Goal: Communication & Community: Ask a question

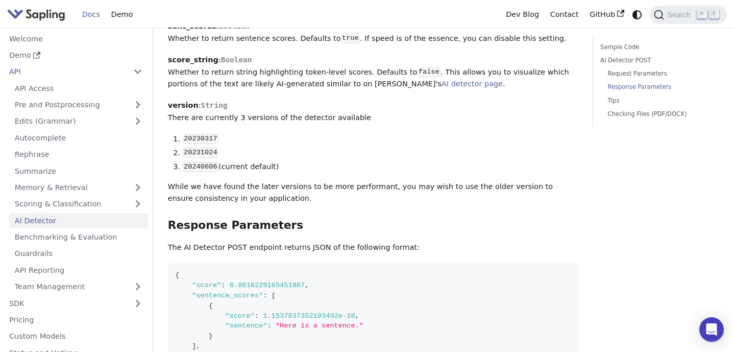
scroll to position [713, 0]
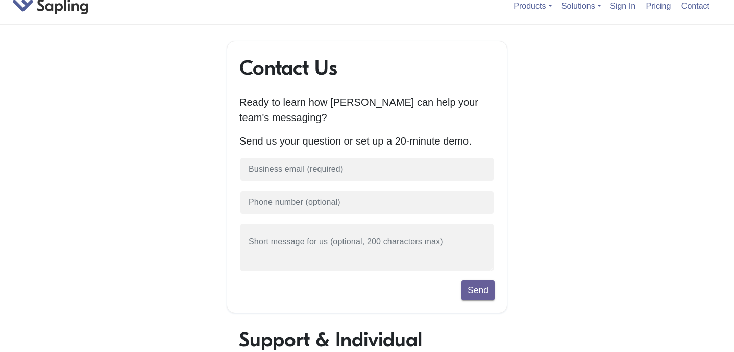
scroll to position [12, 0]
drag, startPoint x: 336, startPoint y: 75, endPoint x: 244, endPoint y: 73, distance: 91.9
click at [244, 73] on h1 "Contact Us" at bounding box center [366, 67] width 255 height 24
copy h1 "Contact Us"
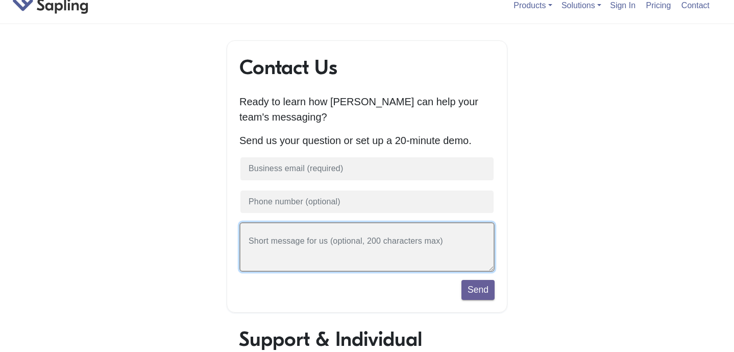
click at [406, 247] on textarea at bounding box center [366, 246] width 255 height 49
drag, startPoint x: 450, startPoint y: 242, endPoint x: 290, endPoint y: 241, distance: 159.7
click at [290, 241] on textarea at bounding box center [366, 246] width 255 height 49
paste textarea "Urgent: Ready to purchase API plan for University of Macau. Need reply to email…"
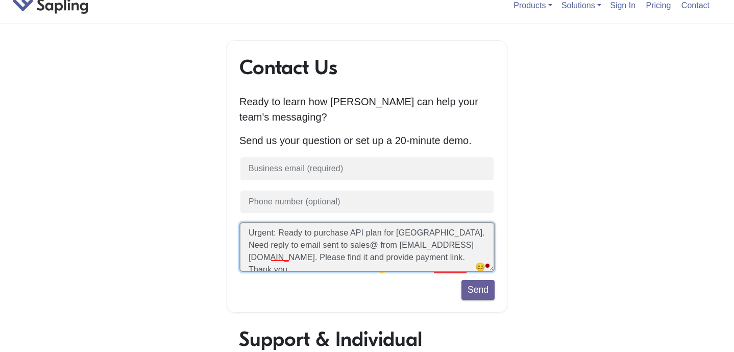
scroll to position [0, 0]
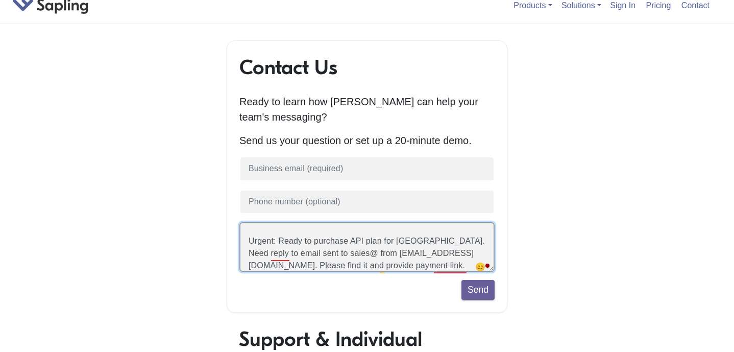
click at [378, 257] on textarea "Urgent: Ready to purchase API plan for University of Macau. Need reply to email…" at bounding box center [366, 246] width 255 height 49
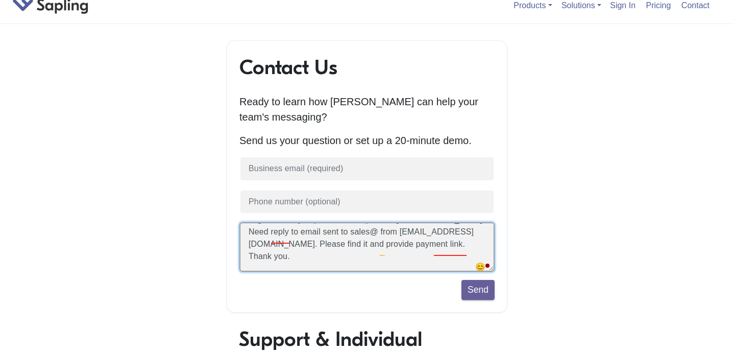
scroll to position [11, 0]
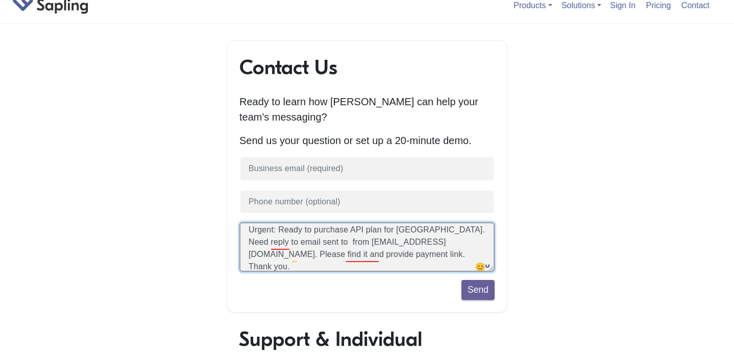
paste textarea ""support@sapling.ai" <support@saplin"
click at [357, 243] on textarea "Urgent: Ready to purchase API plan for University of Macau. Need reply to email…" at bounding box center [366, 246] width 255 height 49
drag, startPoint x: 312, startPoint y: 258, endPoint x: 429, endPoint y: 246, distance: 117.5
click at [429, 246] on textarea "Urgent: Ready to purchase API plan for University of Macau. Need reply to email…" at bounding box center [366, 246] width 255 height 49
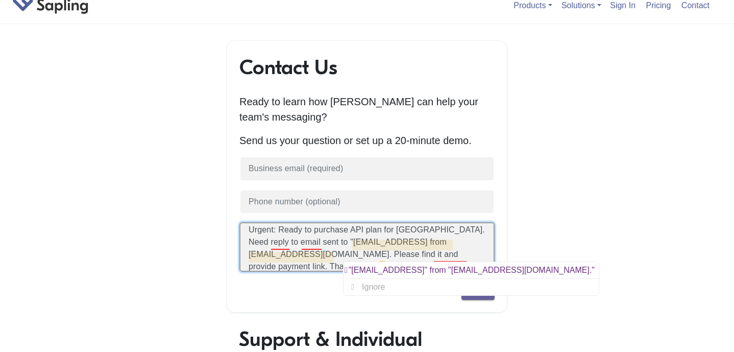
click at [357, 245] on textarea "Urgent: Ready to purchase API plan for University of Macau. Need reply to email…" at bounding box center [366, 246] width 255 height 49
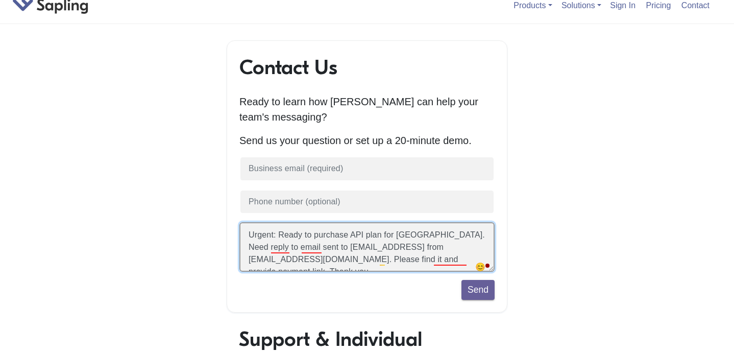
scroll to position [5, 0]
click at [428, 251] on textarea "Urgent: Ready to purchase API plan for University of Macau. Need reply to email…" at bounding box center [366, 246] width 255 height 49
paste textarea ""Ziang Xie" <z"
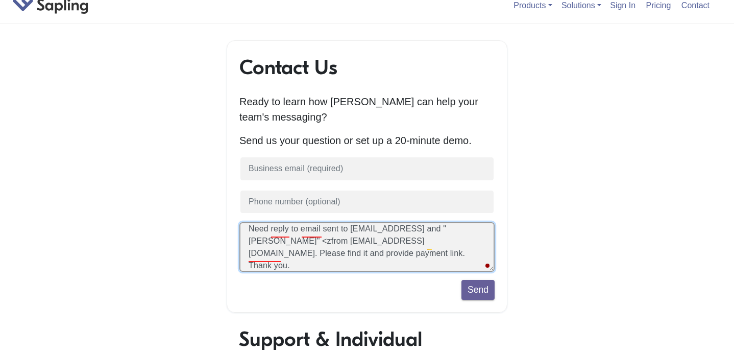
drag, startPoint x: 443, startPoint y: 250, endPoint x: 312, endPoint y: 246, distance: 131.2
click at [313, 246] on textarea "Urgent: Ready to purchase API plan for University of Macau. Need reply to email…" at bounding box center [366, 246] width 255 height 49
click at [443, 232] on textarea "Urgent: Ready to purchase API plan for University of Macau. Need reply to email…" at bounding box center [366, 246] width 255 height 49
drag, startPoint x: 442, startPoint y: 231, endPoint x: 378, endPoint y: 245, distance: 65.9
click at [379, 245] on textarea "Urgent: Ready to purchase API plan for University of Macau. Need reply to email…" at bounding box center [366, 246] width 255 height 49
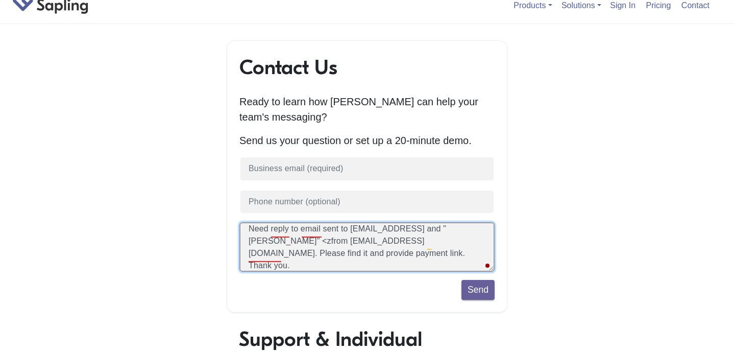
paste textarea "zxie@sapling.ai"
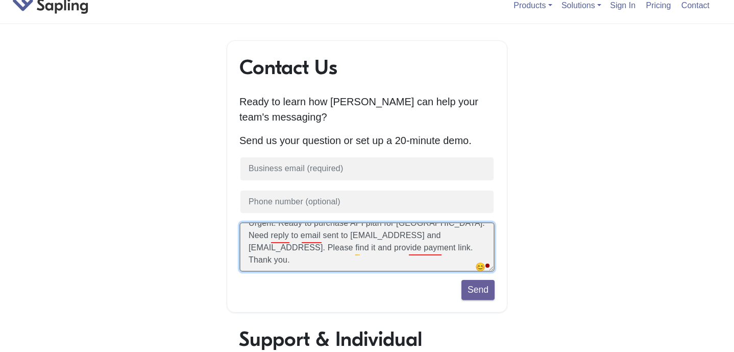
scroll to position [5, 0]
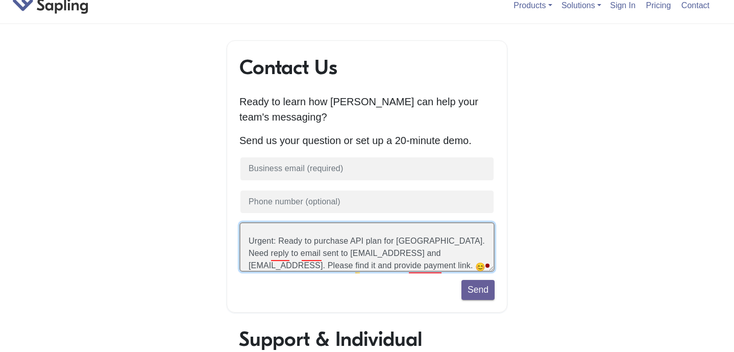
type textarea "Urgent: Ready to purchase API plan for University of Macau. Need reply to email…"
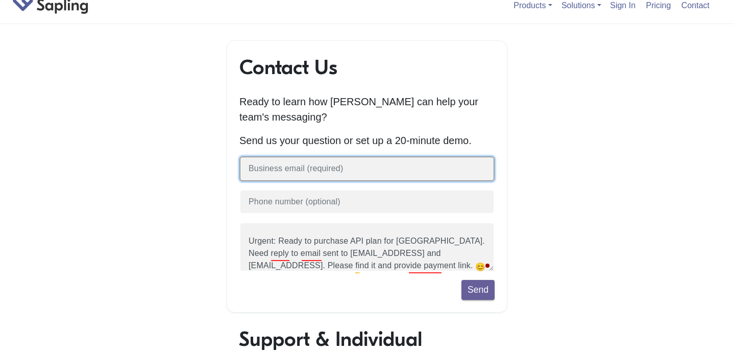
click at [321, 172] on input "text" at bounding box center [366, 168] width 255 height 25
click at [304, 174] on input "yc37086@um,edu.mo" at bounding box center [366, 168] width 255 height 25
type input "yc37086@um.edu.mo"
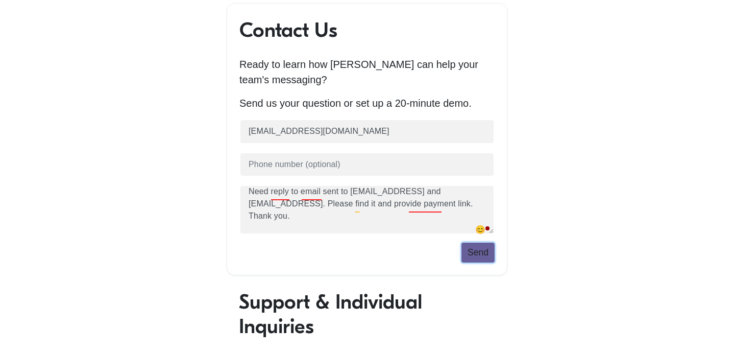
click at [471, 257] on button "Send" at bounding box center [477, 251] width 33 height 19
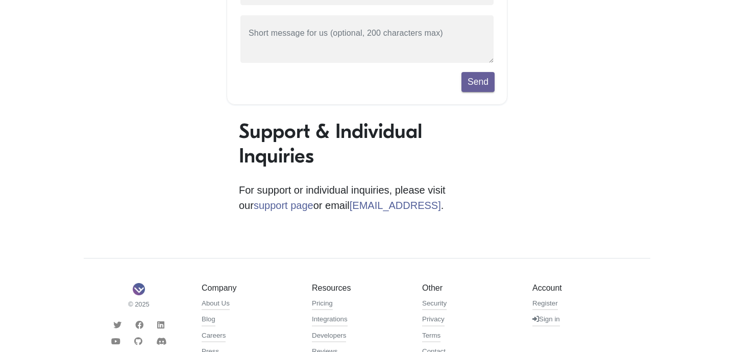
scroll to position [257, 0]
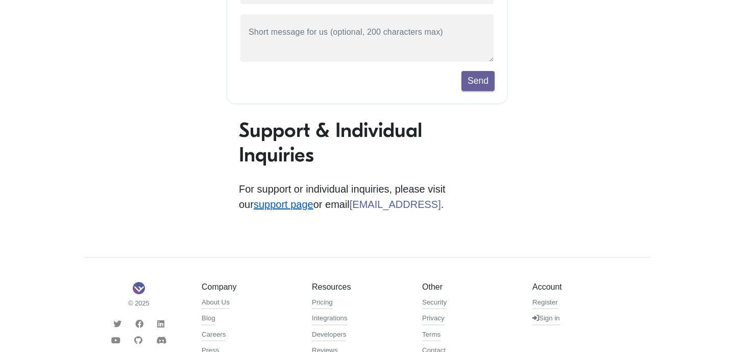
click at [313, 198] on link "support page" at bounding box center [284, 203] width 60 height 11
